Goal: Task Accomplishment & Management: Complete application form

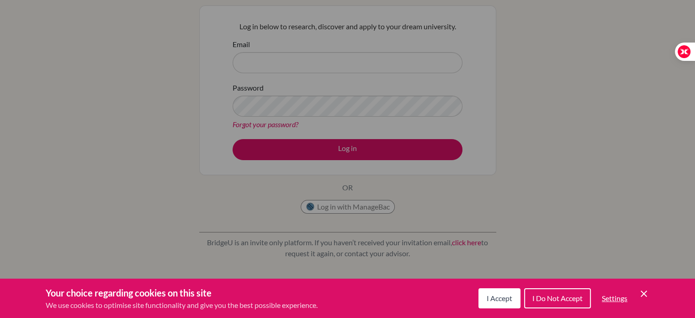
click at [643, 295] on icon "Cookie Control Close Icon" at bounding box center [644, 293] width 11 height 11
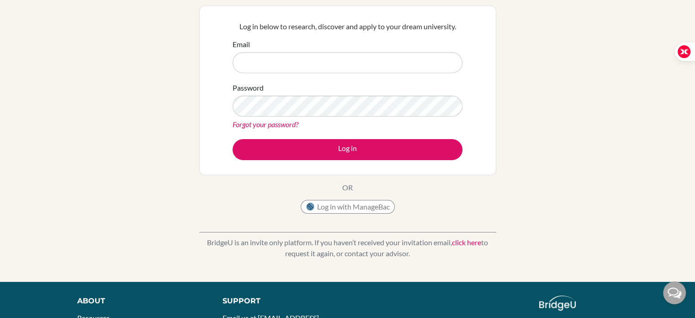
scroll to position [85, 0]
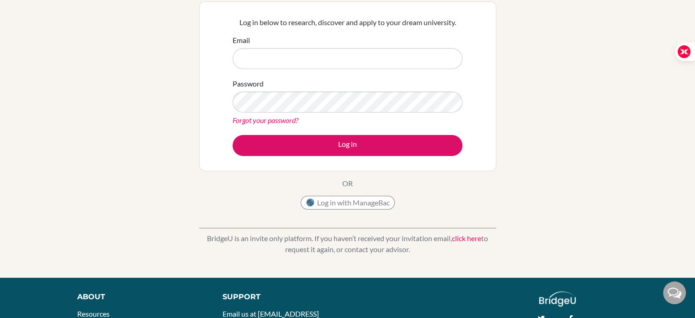
click at [464, 237] on link "click here" at bounding box center [466, 238] width 29 height 9
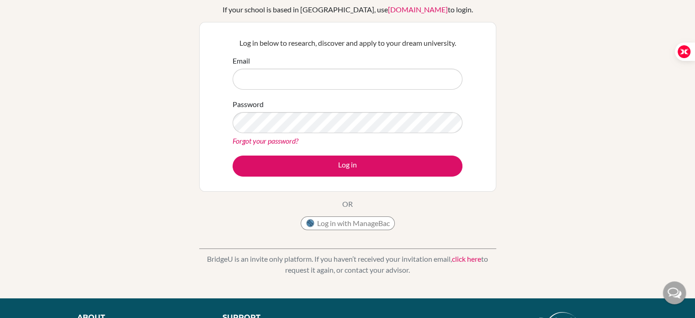
scroll to position [62, 0]
